Goal: Task Accomplishment & Management: Use online tool/utility

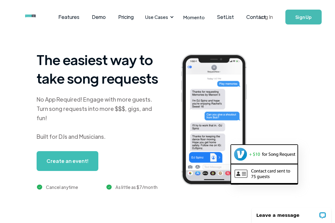
click at [260, 17] on link "Log In" at bounding box center [266, 17] width 26 height 22
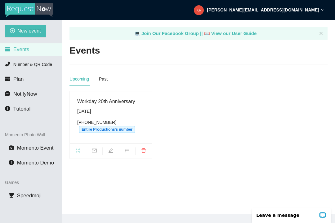
click at [77, 151] on icon "fullscreen" at bounding box center [78, 151] width 4 height 4
